Goal: Communication & Community: Answer question/provide support

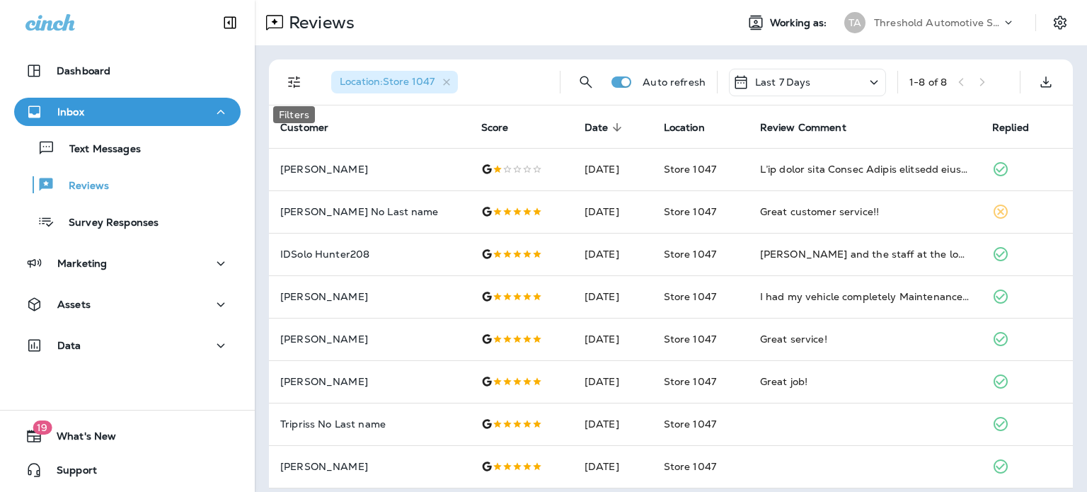
click at [295, 91] on button "Filters" at bounding box center [294, 82] width 28 height 28
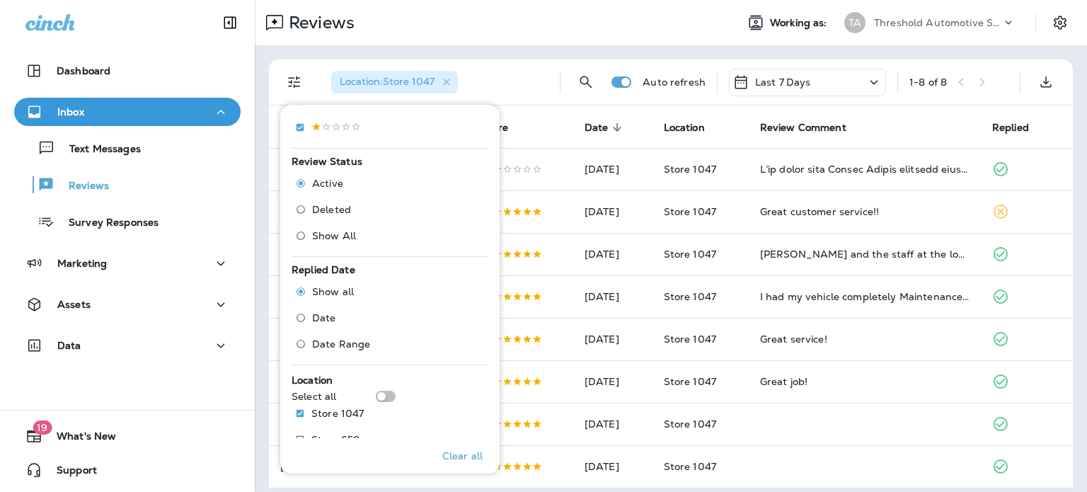
scroll to position [402, 0]
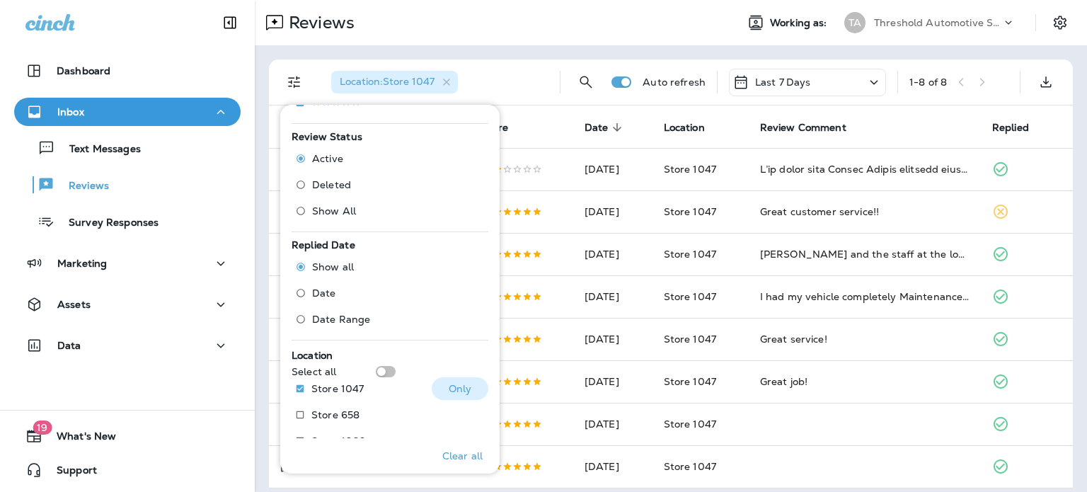
click at [449, 395] on button "Only" at bounding box center [460, 388] width 57 height 23
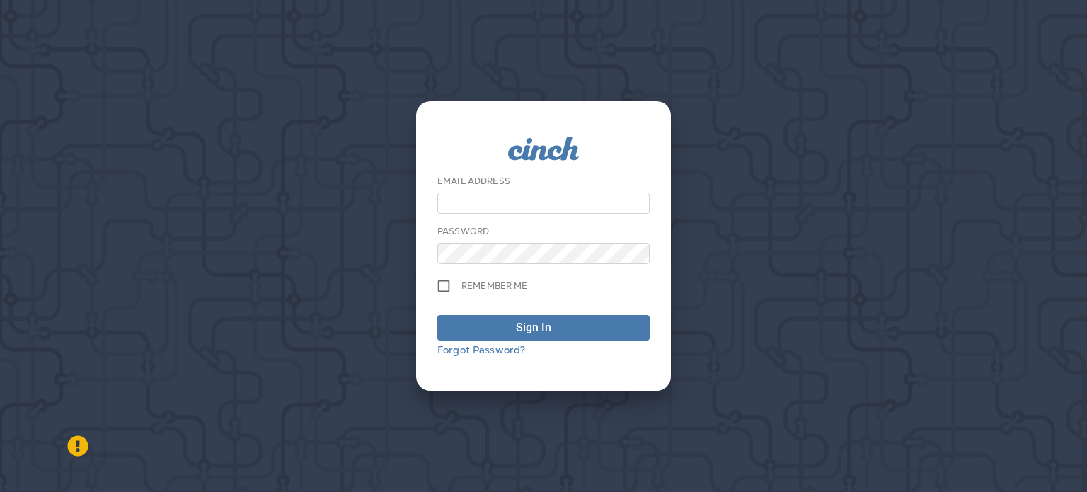
click at [486, 209] on input "email" at bounding box center [543, 202] width 212 height 21
type input "**********"
click at [437, 315] on button "Sign In" at bounding box center [543, 327] width 212 height 25
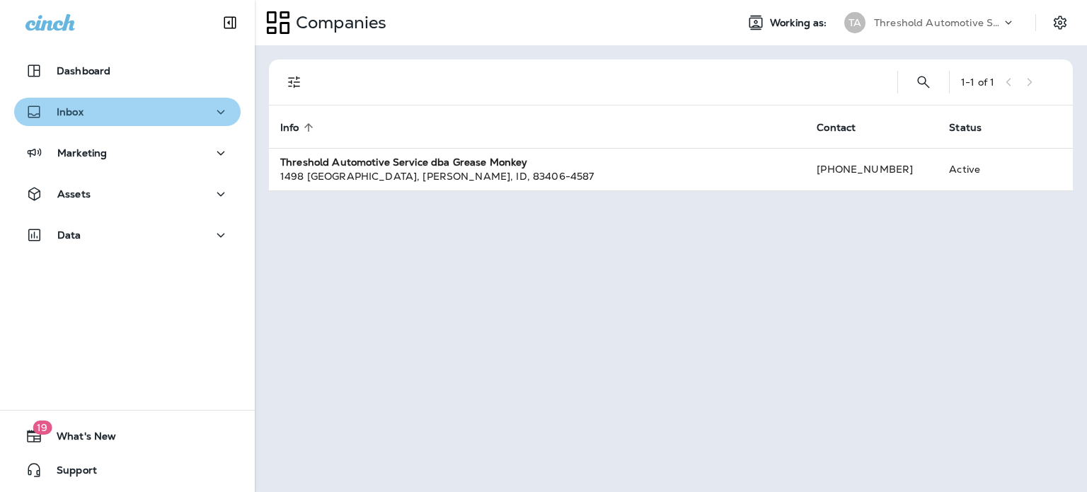
click at [133, 113] on div "Inbox" at bounding box center [127, 112] width 204 height 18
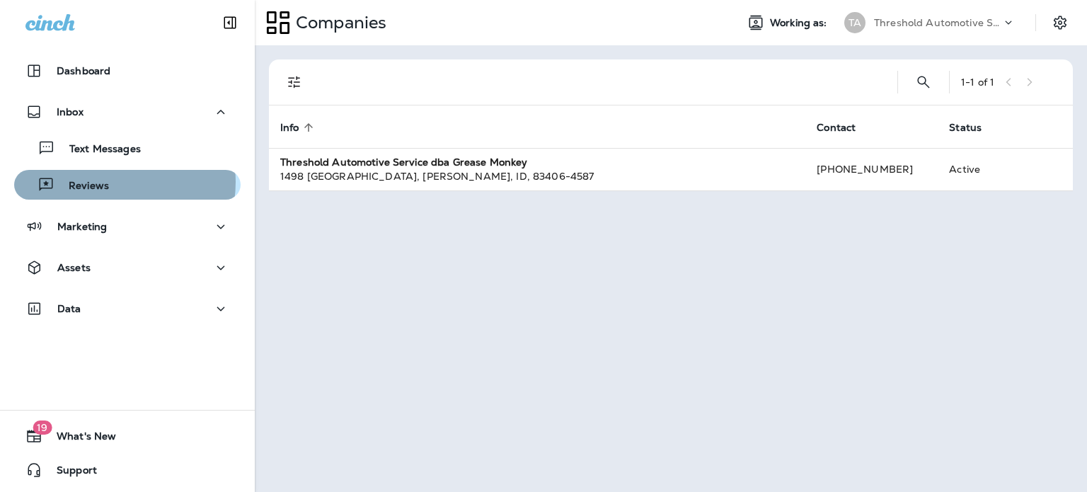
click at [108, 182] on div "Reviews" at bounding box center [127, 184] width 215 height 21
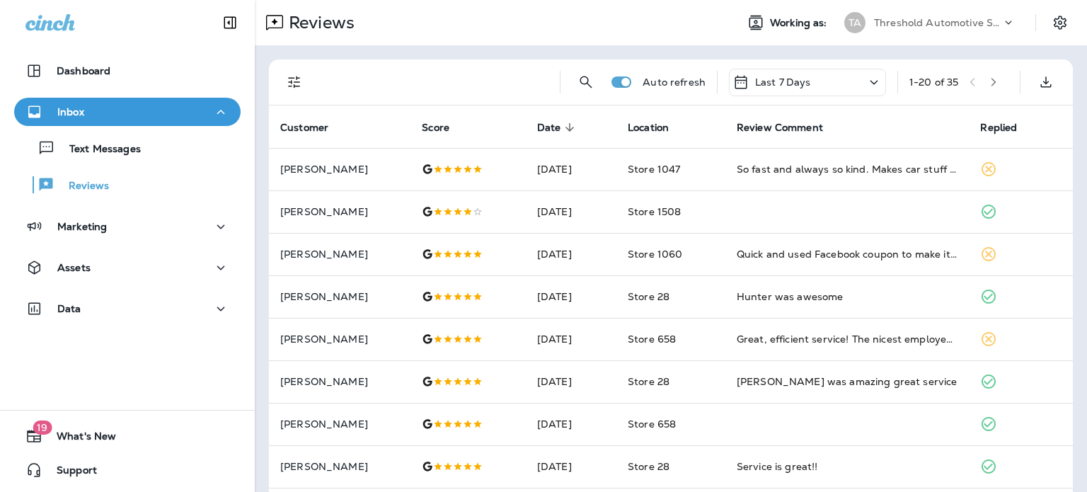
click at [294, 82] on icon "Filters" at bounding box center [294, 82] width 12 height 12
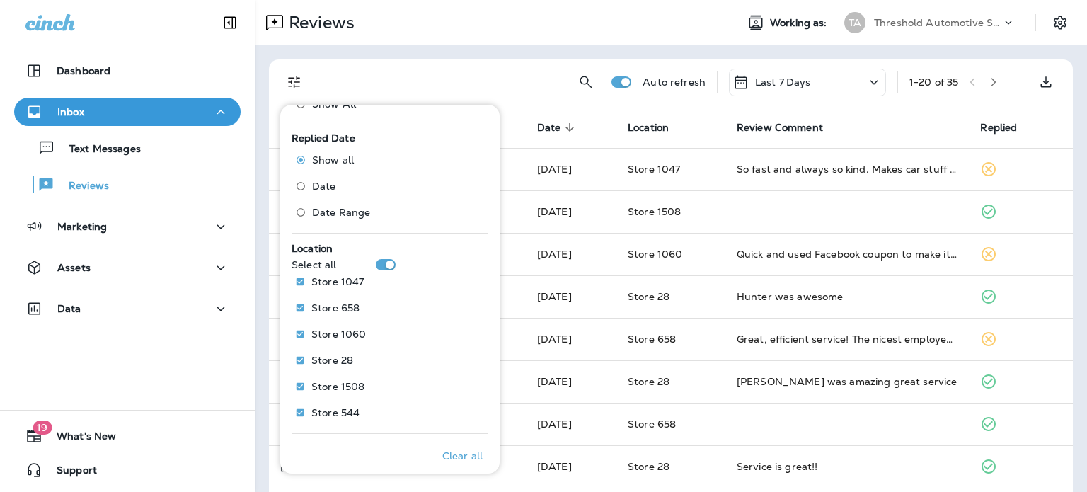
scroll to position [515, 0]
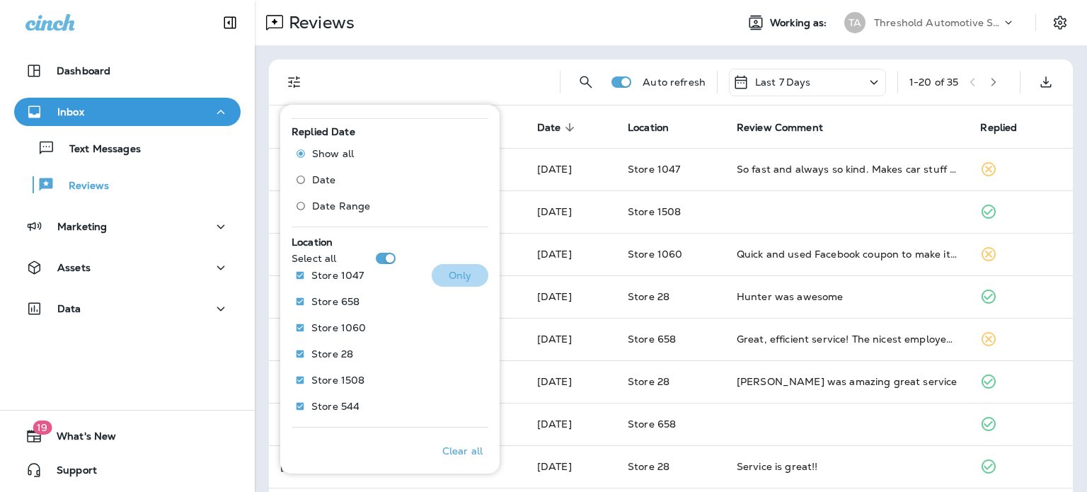
click at [451, 281] on button "Only" at bounding box center [460, 275] width 57 height 23
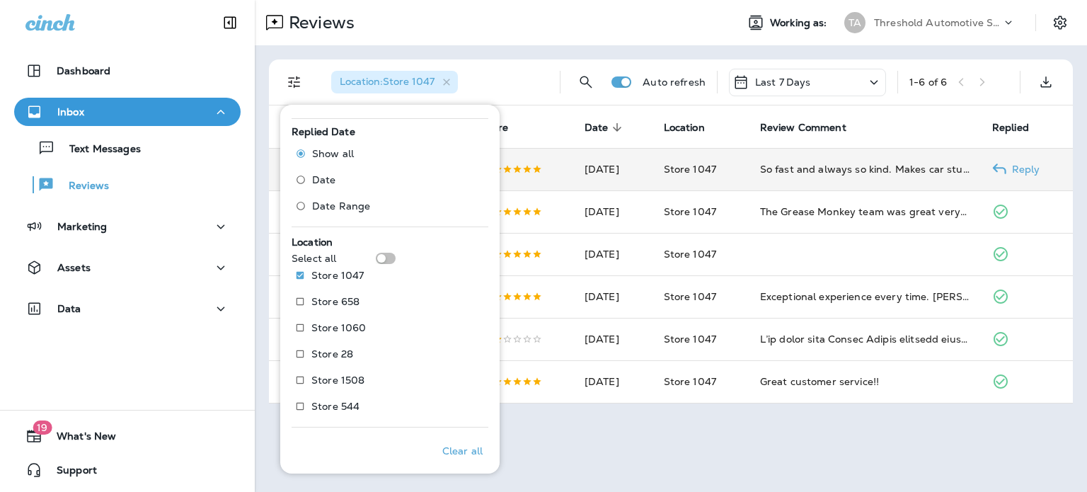
click at [1023, 169] on p "Reply" at bounding box center [1023, 168] width 34 height 11
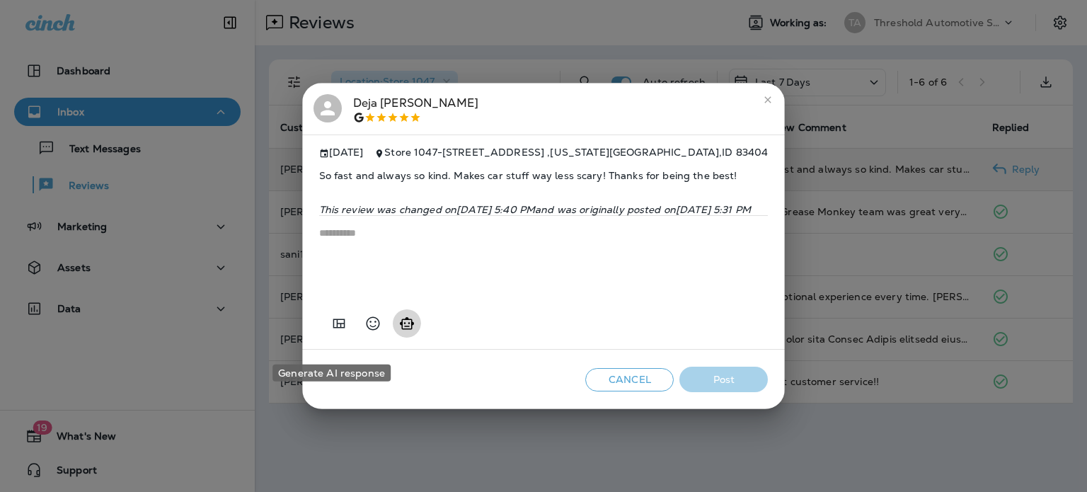
click at [398, 332] on icon "Generate AI response" at bounding box center [406, 323] width 17 height 17
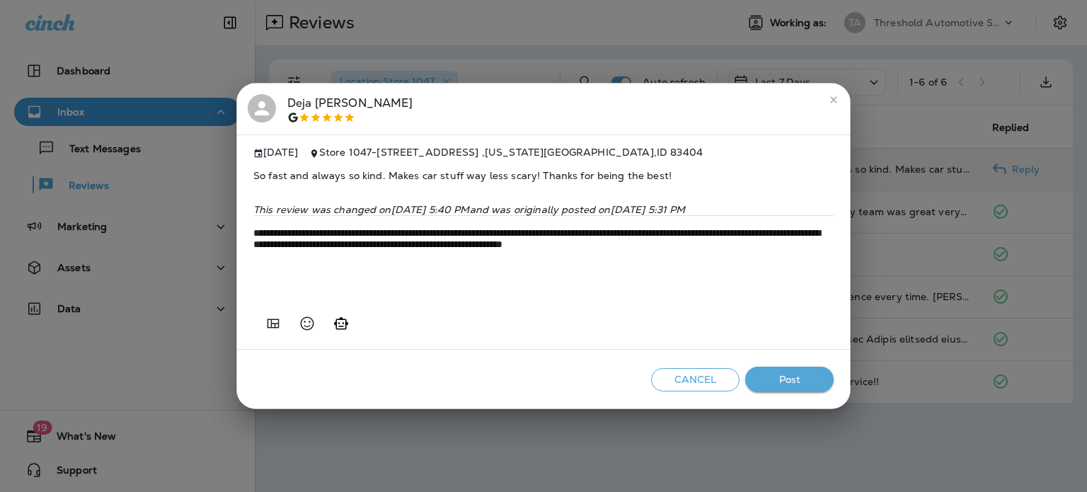
click at [797, 410] on div "Cancel Post" at bounding box center [543, 380] width 614 height 60
click at [806, 393] on button "Post" at bounding box center [789, 380] width 88 height 26
